Goal: Transaction & Acquisition: Subscribe to service/newsletter

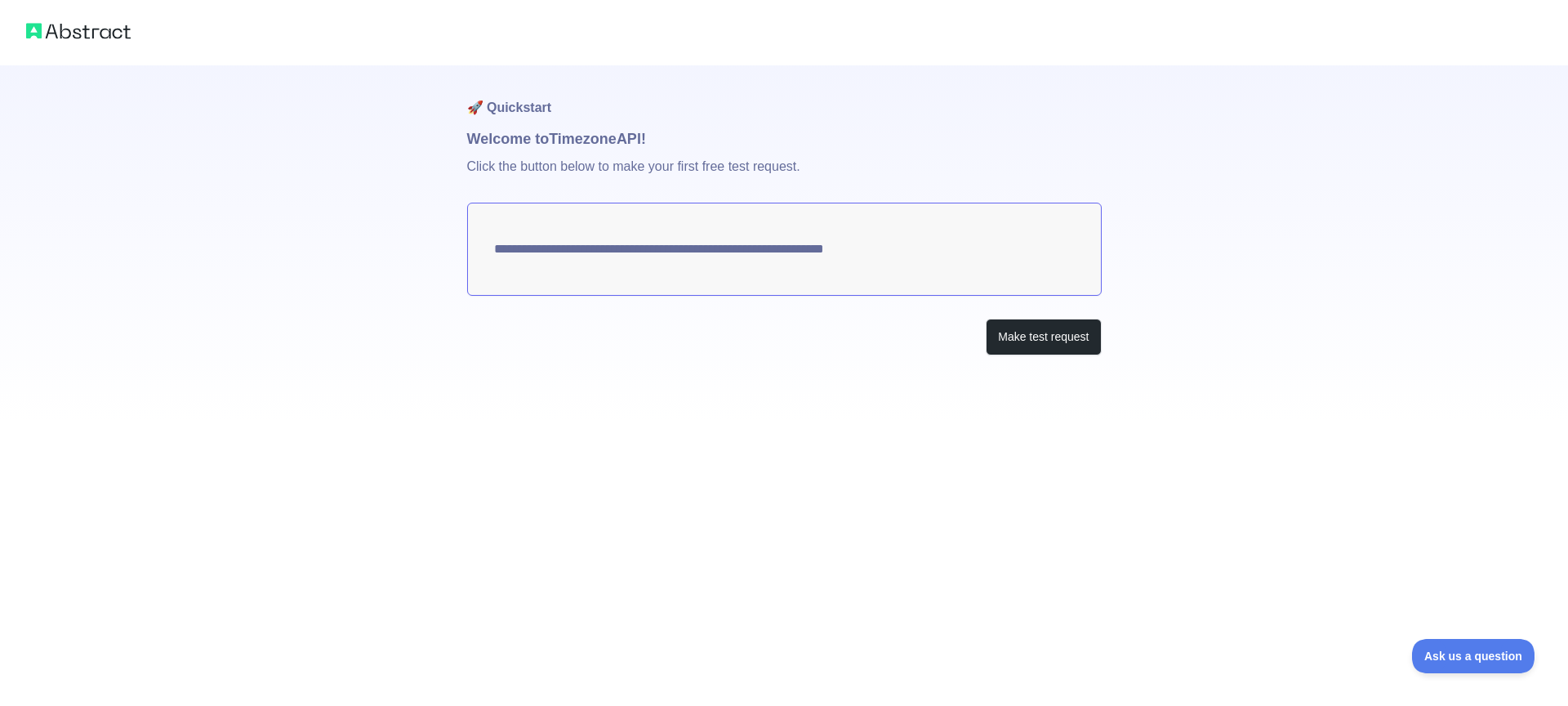
click at [873, 252] on textarea "**********" at bounding box center [785, 249] width 635 height 93
click at [1010, 340] on button "Make test request" at bounding box center [1043, 337] width 115 height 37
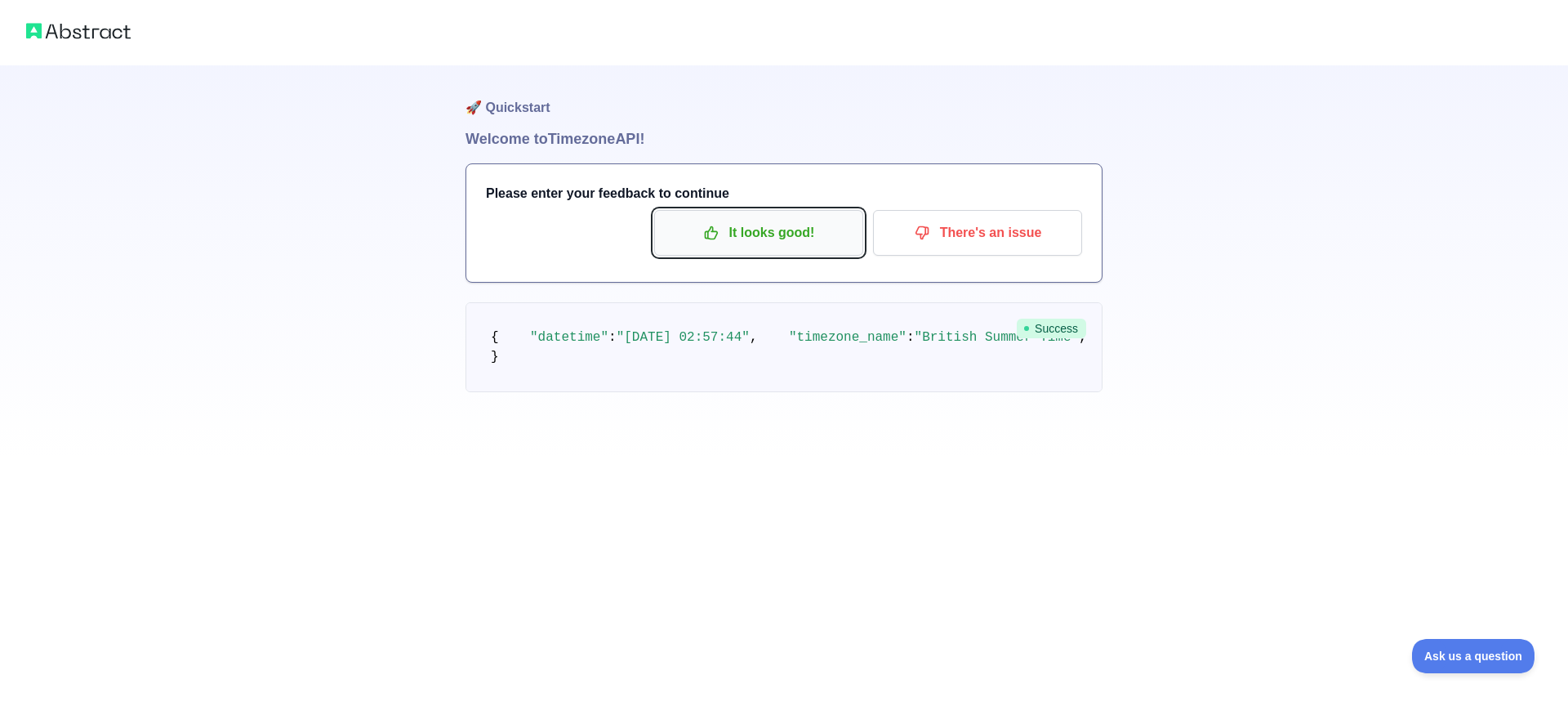
click at [769, 231] on p "It looks good!" at bounding box center [758, 233] width 185 height 28
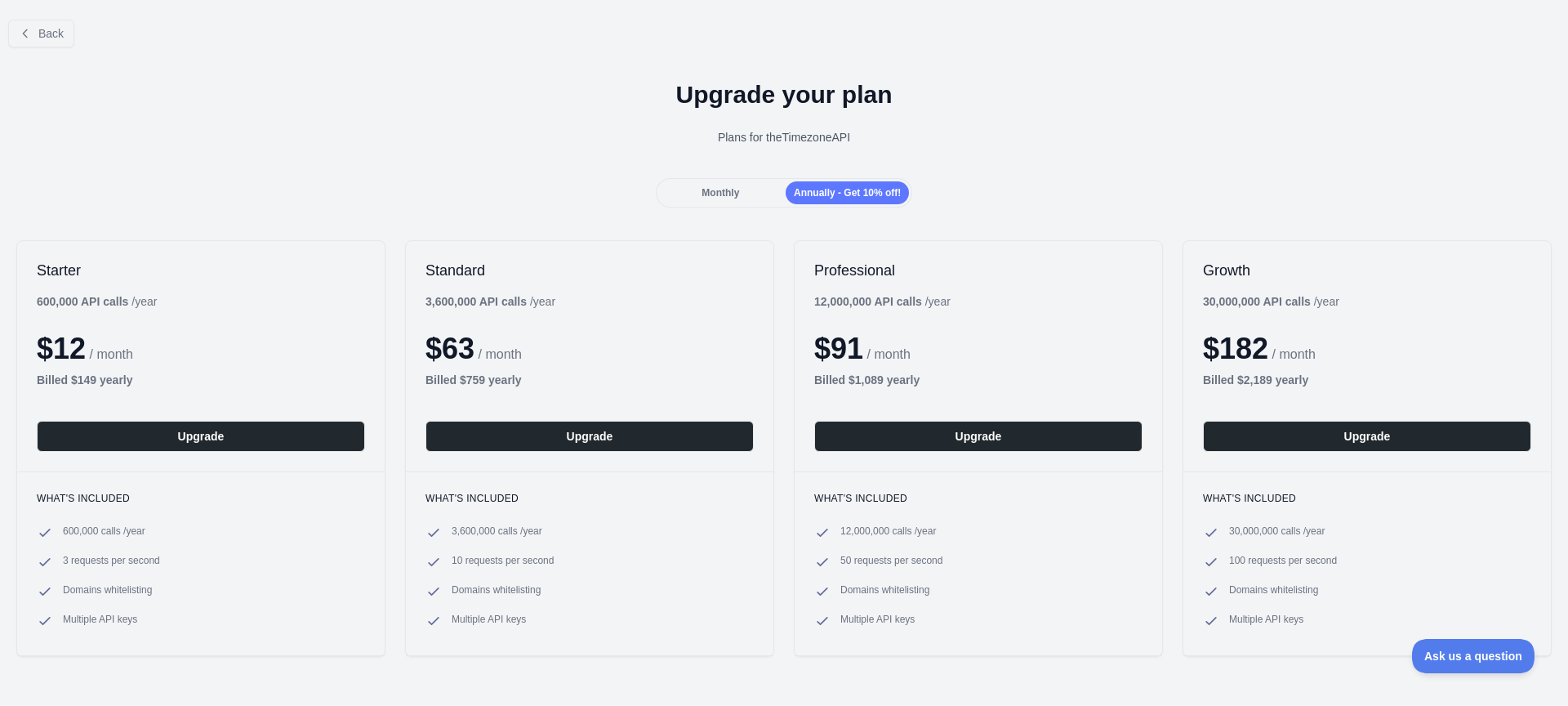
click at [719, 198] on span "Monthly" at bounding box center [720, 192] width 38 height 11
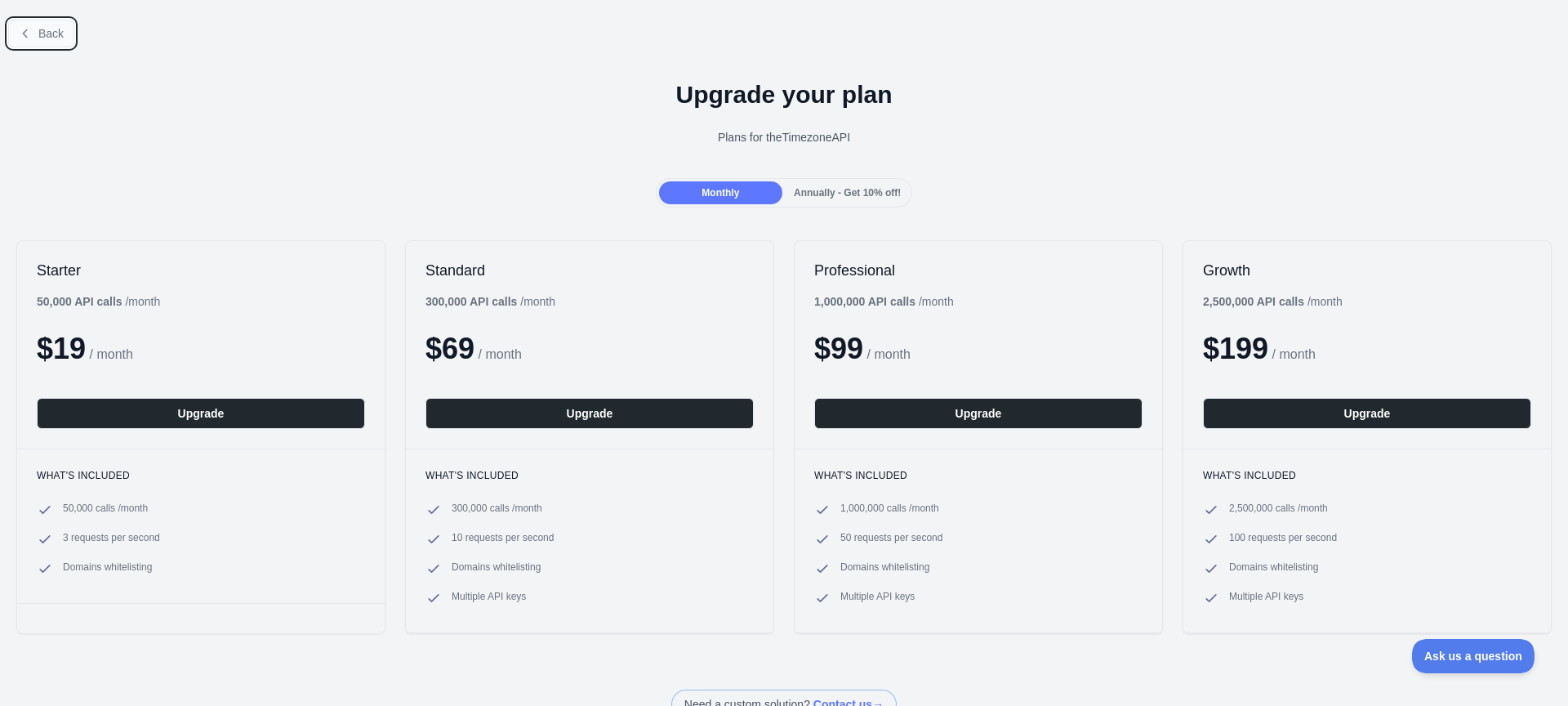
click at [63, 29] on span "Back" at bounding box center [52, 33] width 26 height 13
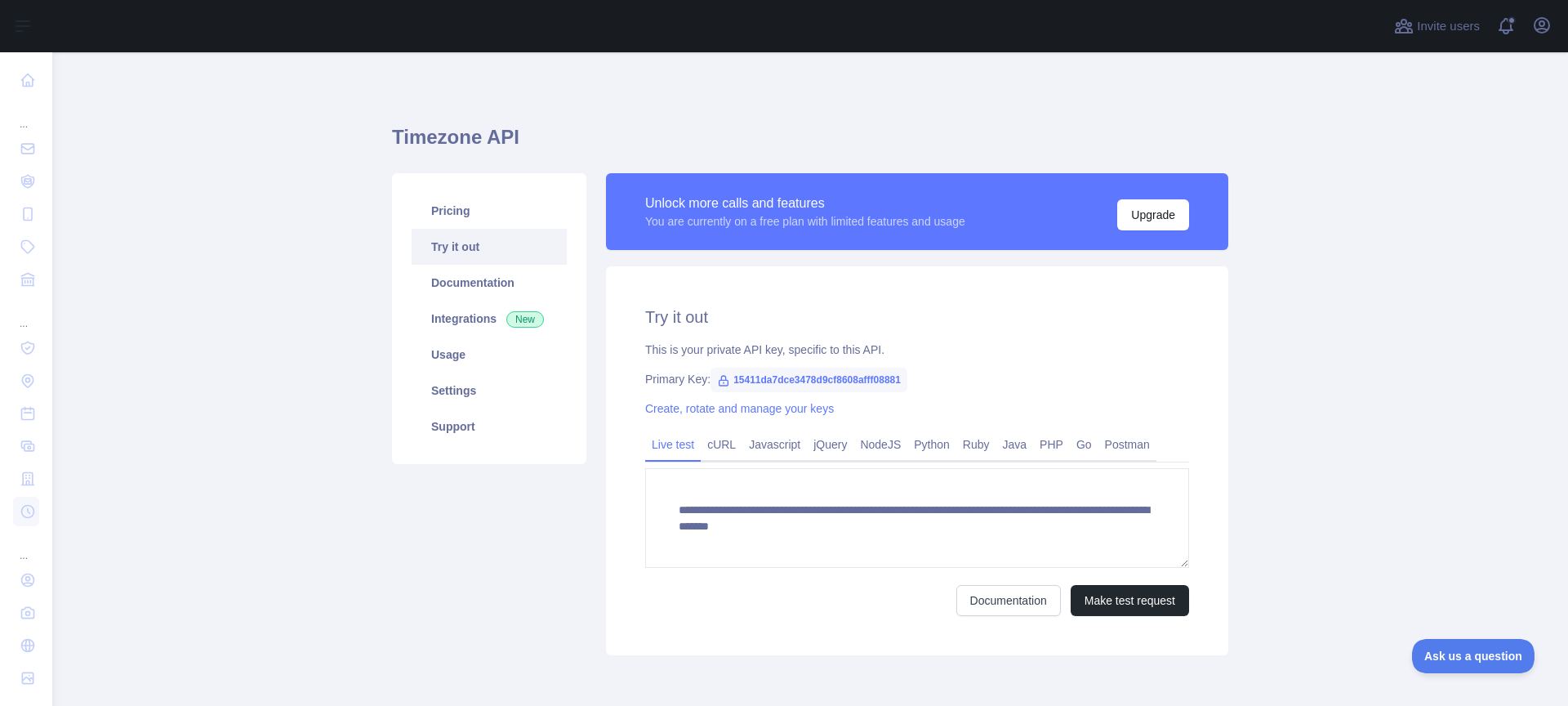
scroll to position [4, 0]
